Goal: Transaction & Acquisition: Purchase product/service

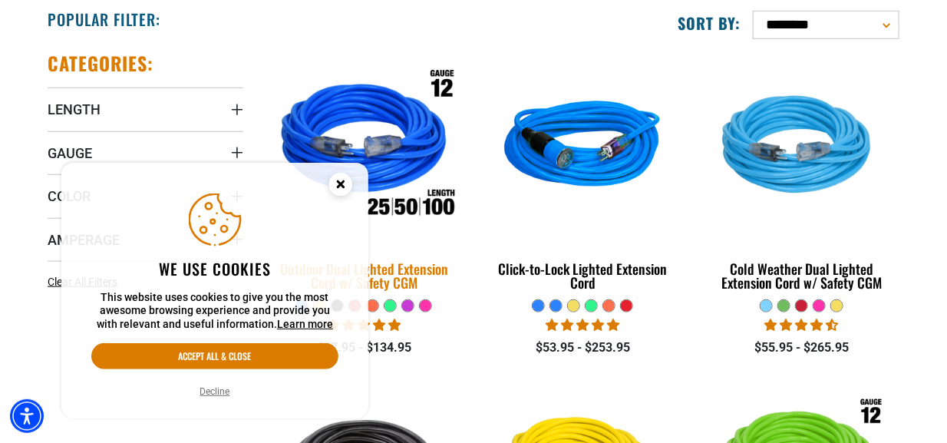
scroll to position [409, 0]
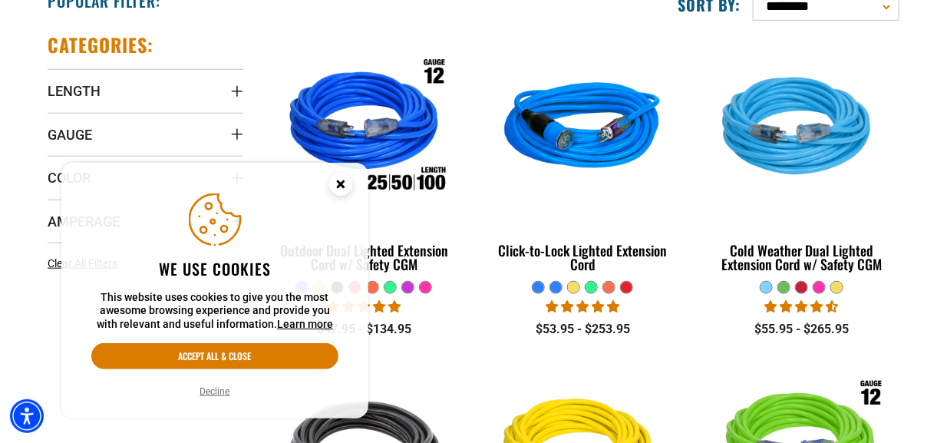
click at [346, 187] on circle "Close this option" at bounding box center [340, 184] width 23 height 23
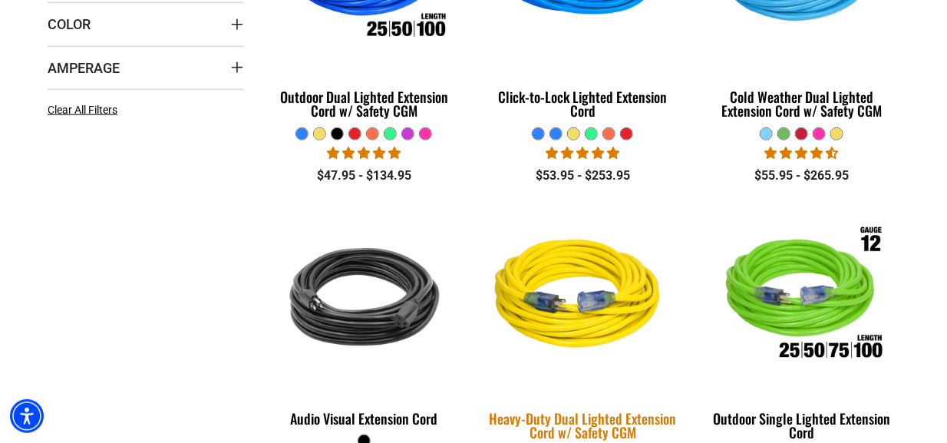
scroll to position [562, 0]
click at [597, 317] on img at bounding box center [582, 297] width 215 height 196
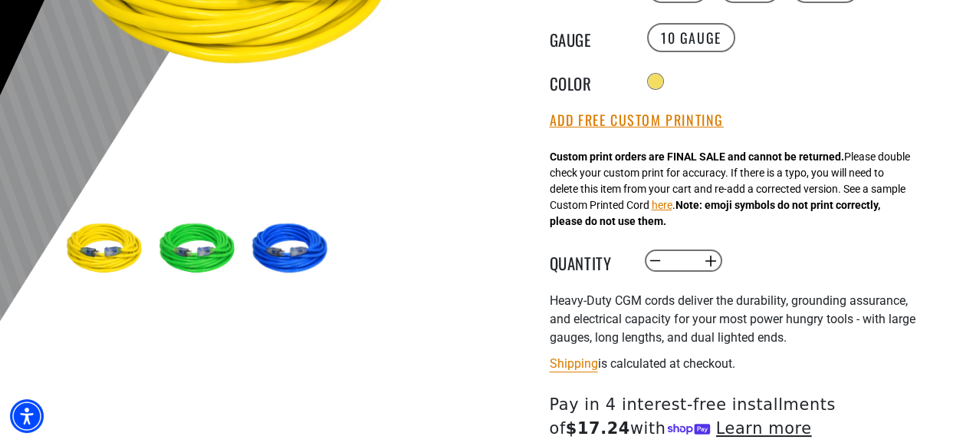
scroll to position [409, 0]
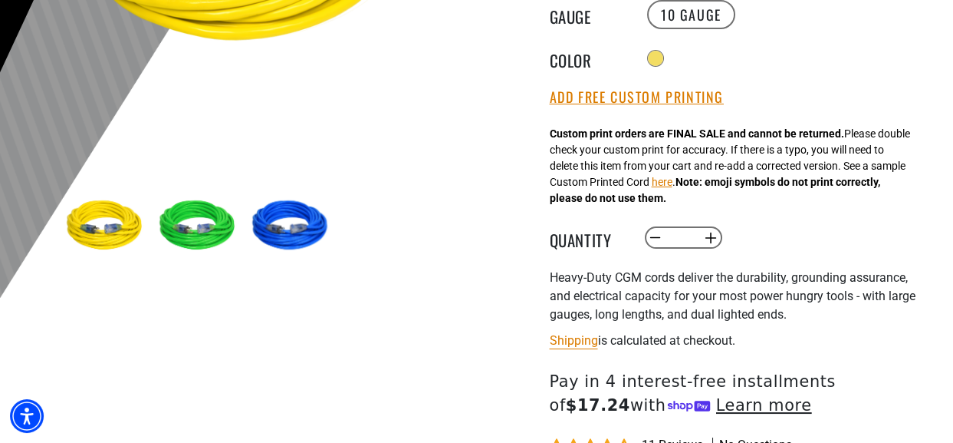
drag, startPoint x: 697, startPoint y: 239, endPoint x: 677, endPoint y: 241, distance: 19.3
click at [677, 241] on input "*" at bounding box center [682, 238] width 31 height 26
click at [707, 240] on button "Increase quantity for Heavy-Duty Dual Lighted Extension Cord w/ Safety CGM" at bounding box center [711, 238] width 24 height 26
click at [713, 239] on button "Increase quantity for Heavy-Duty Dual Lighted Extension Cord w/ Safety CGM" at bounding box center [711, 238] width 24 height 26
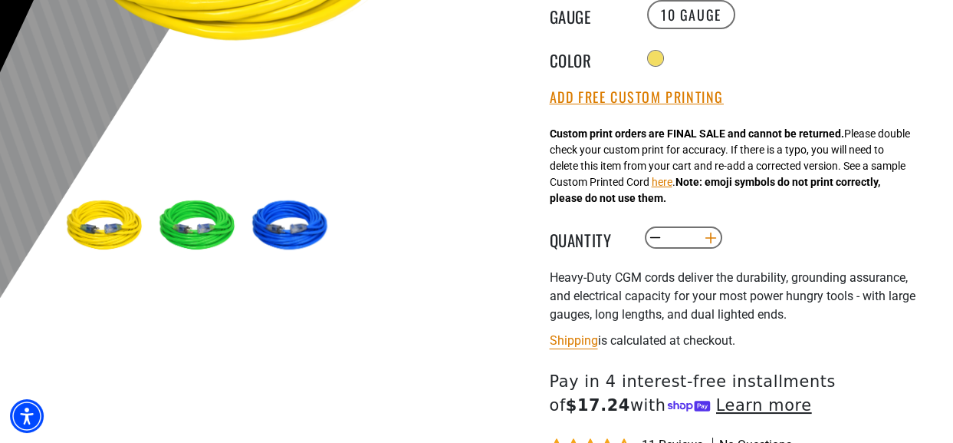
click at [713, 239] on button "Increase quantity for Heavy-Duty Dual Lighted Extension Cord w/ Safety CGM" at bounding box center [711, 238] width 24 height 26
type input "***"
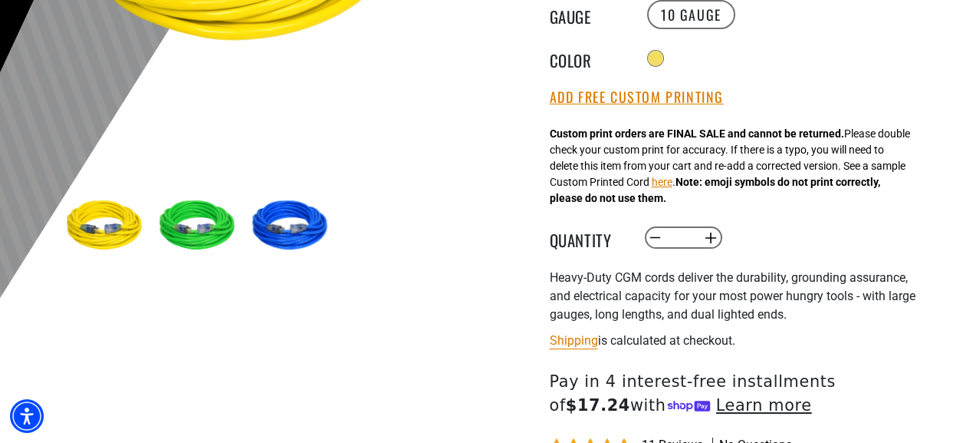
click at [686, 235] on input "***" at bounding box center [682, 238] width 31 height 26
click at [690, 238] on input "***" at bounding box center [682, 238] width 31 height 26
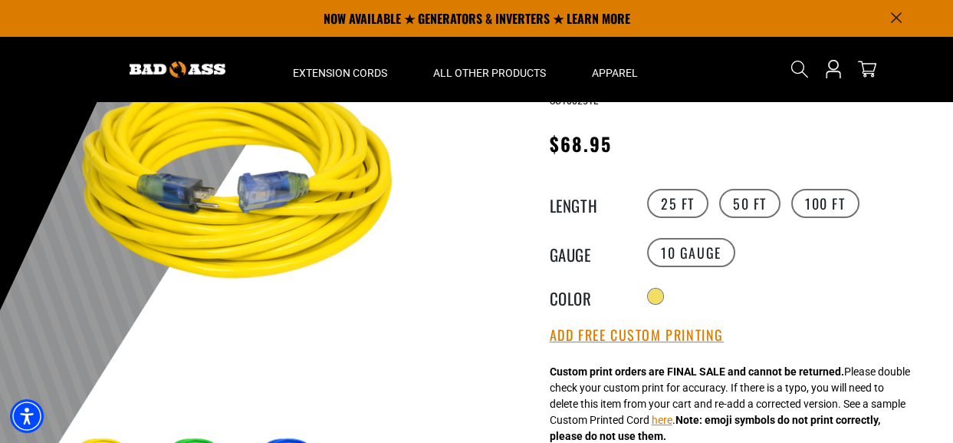
scroll to position [153, 0]
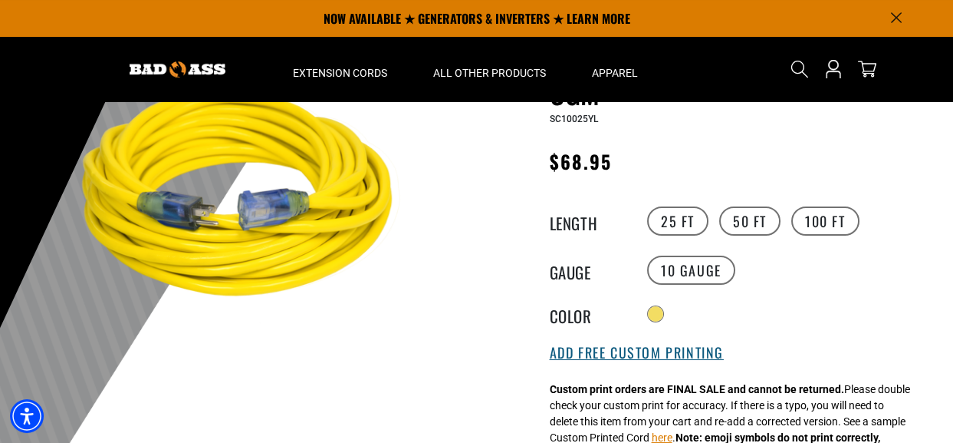
click at [655, 357] on button "Add Free Custom Printing" at bounding box center [637, 352] width 174 height 17
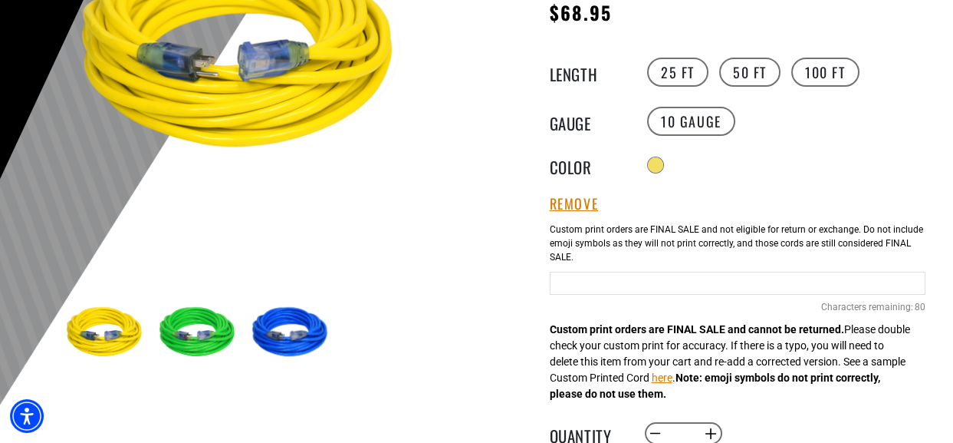
scroll to position [307, 0]
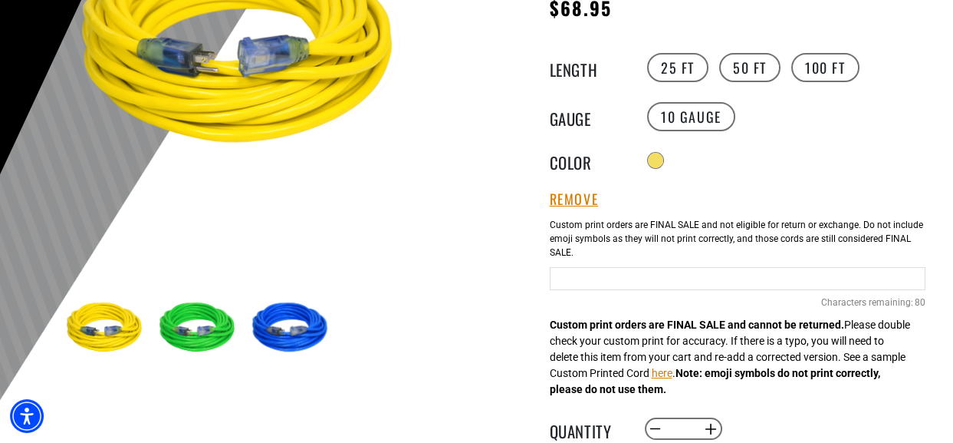
click at [562, 278] on input "Yellow Cables" at bounding box center [738, 278] width 376 height 23
type input "*"
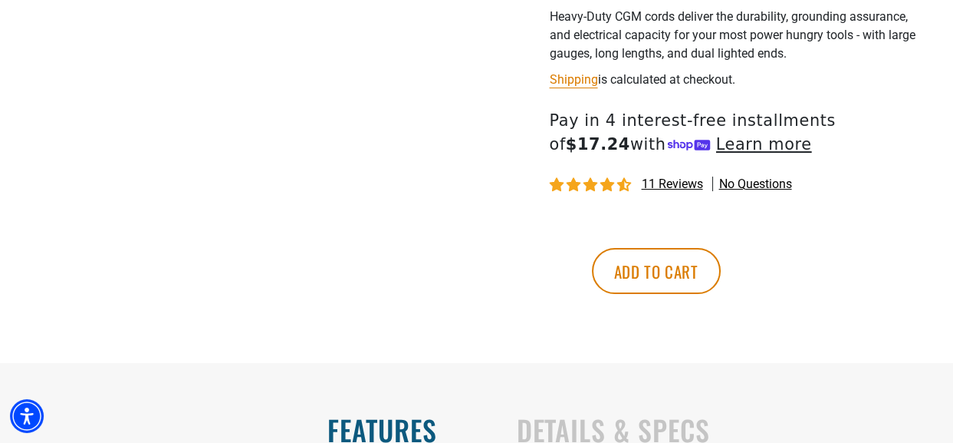
scroll to position [767, 0]
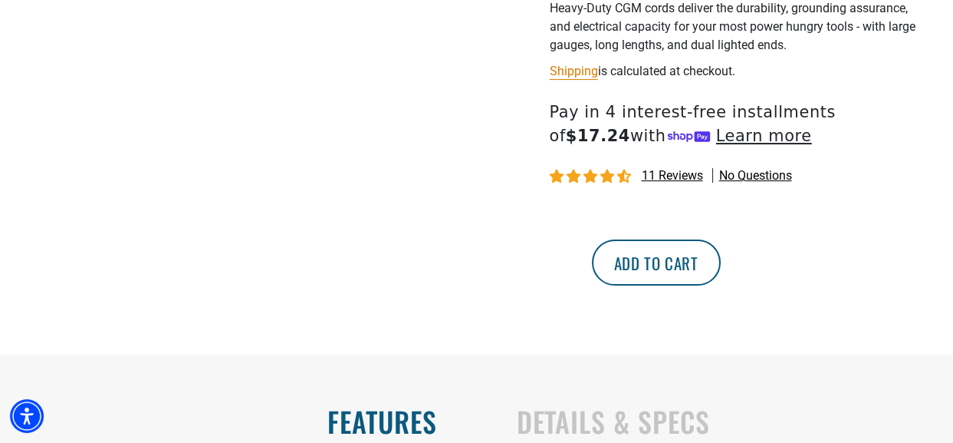
type input "**********"
click at [721, 271] on button "Add to cart" at bounding box center [656, 262] width 129 height 46
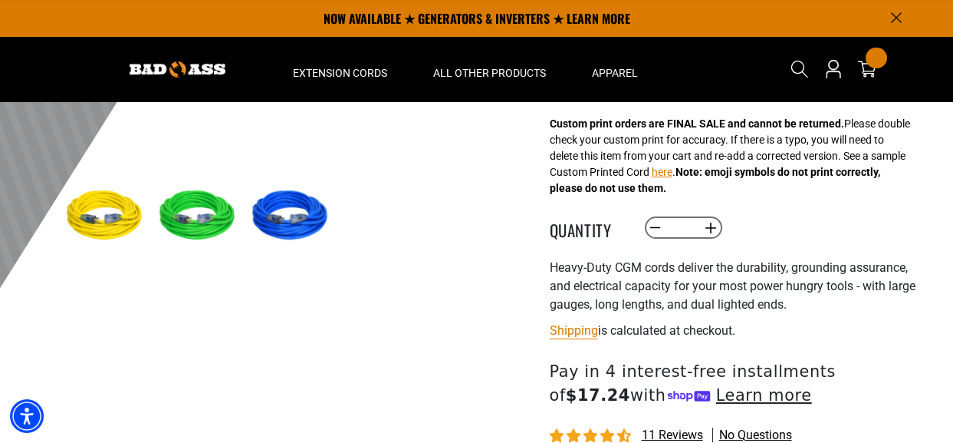
scroll to position [307, 0]
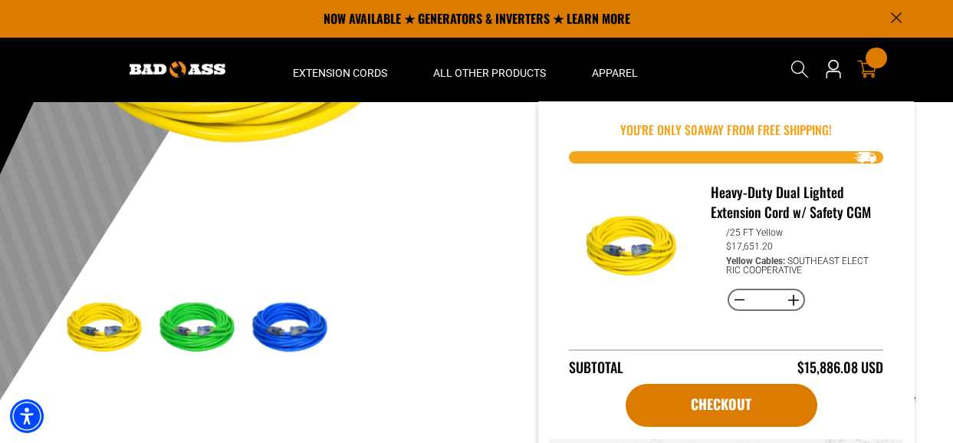
click at [869, 61] on div "256 items" at bounding box center [876, 58] width 21 height 21
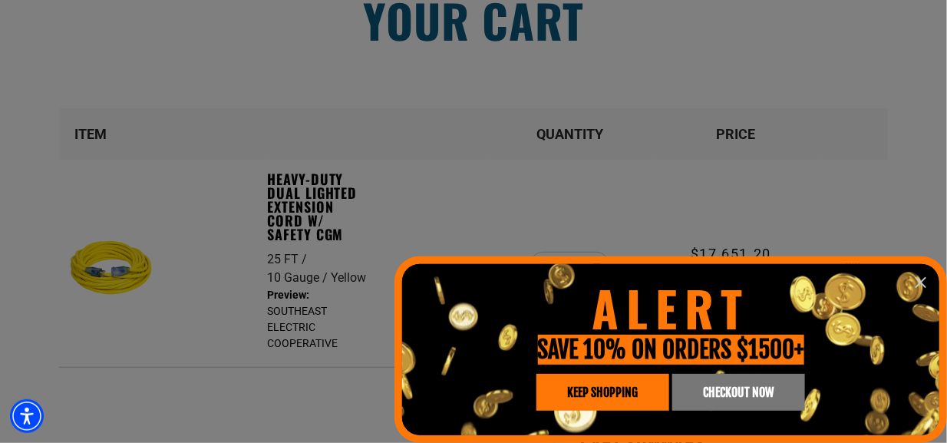
click at [921, 278] on icon "information" at bounding box center [920, 282] width 18 height 18
